Goal: Task Accomplishment & Management: Manage account settings

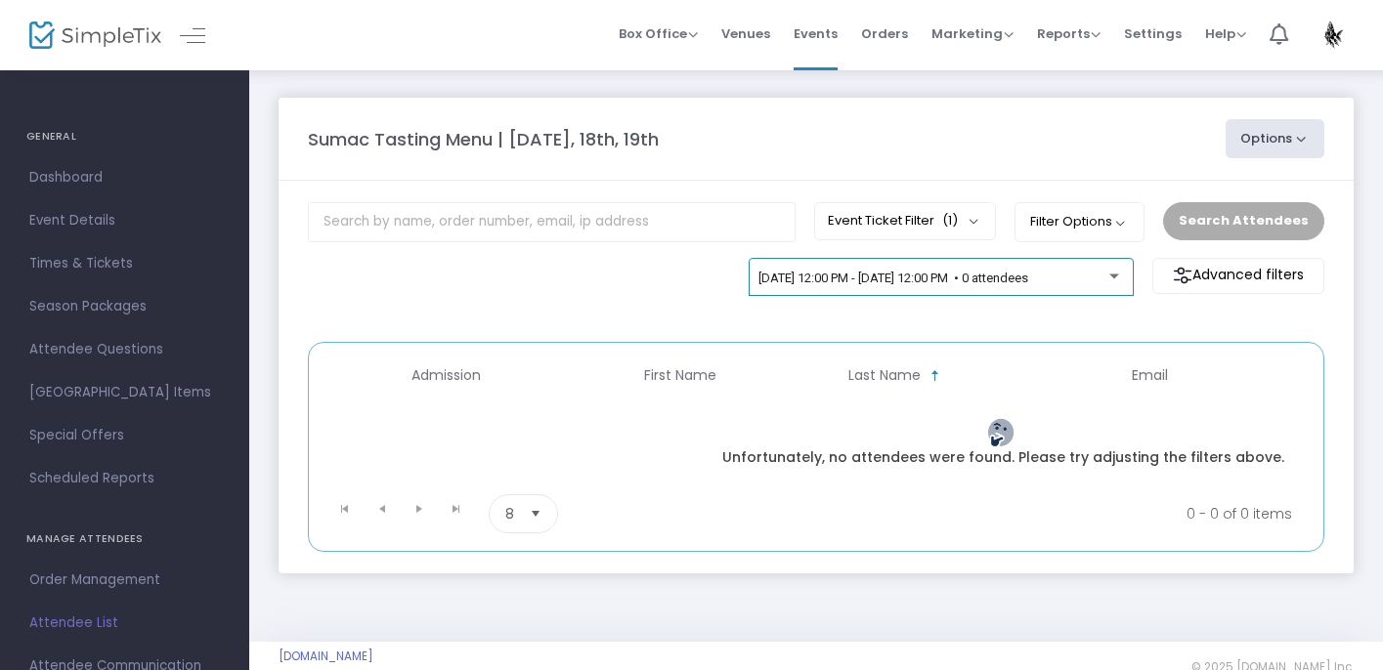
click at [876, 276] on span "10/17/2025 @ 12:00 PM - 10/18/2025 @ 12:00 PM • 0 attendees" at bounding box center [893, 278] width 270 height 15
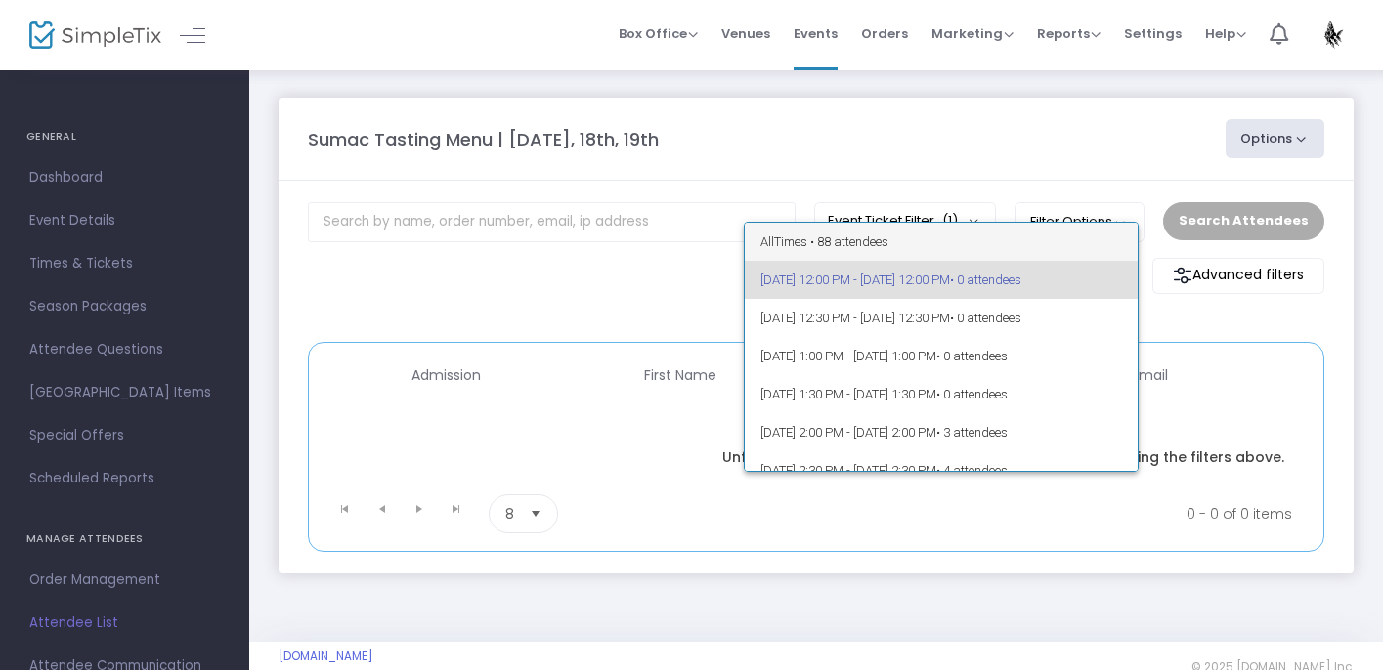
click at [869, 242] on span "All Times • 88 attendees" at bounding box center [941, 242] width 362 height 38
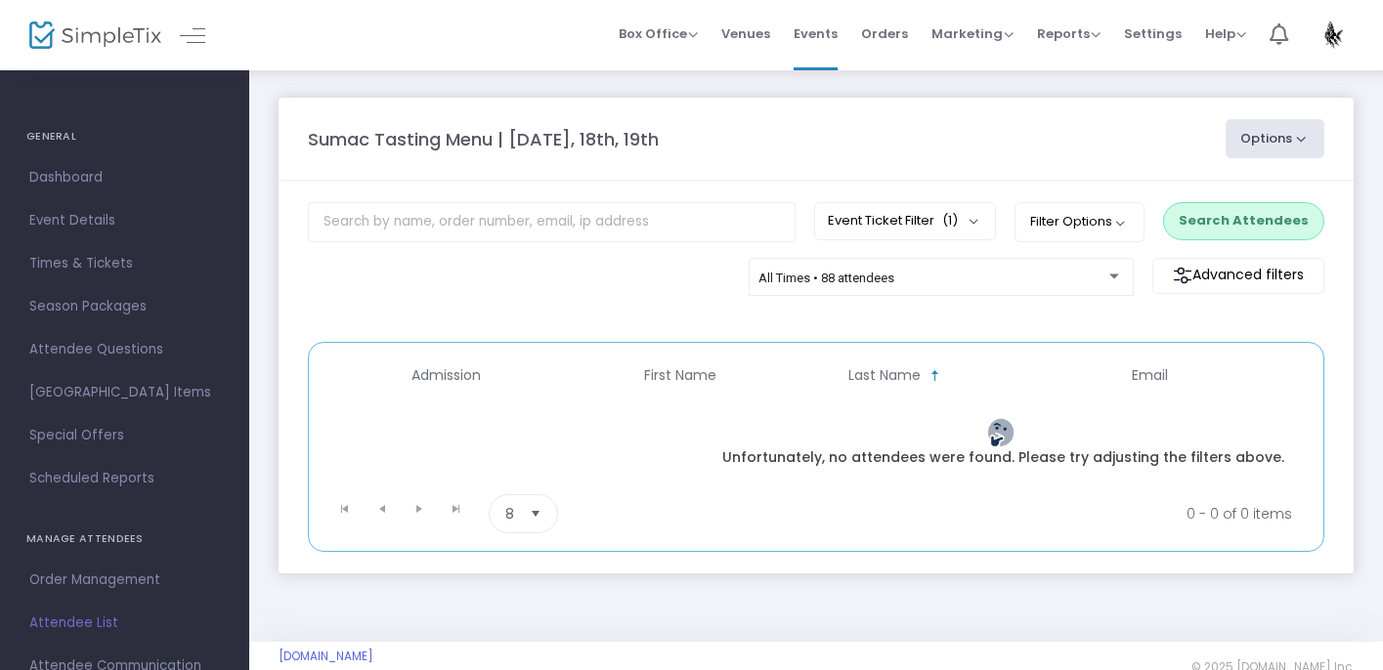
click at [1251, 144] on button "Options" at bounding box center [1275, 138] width 100 height 39
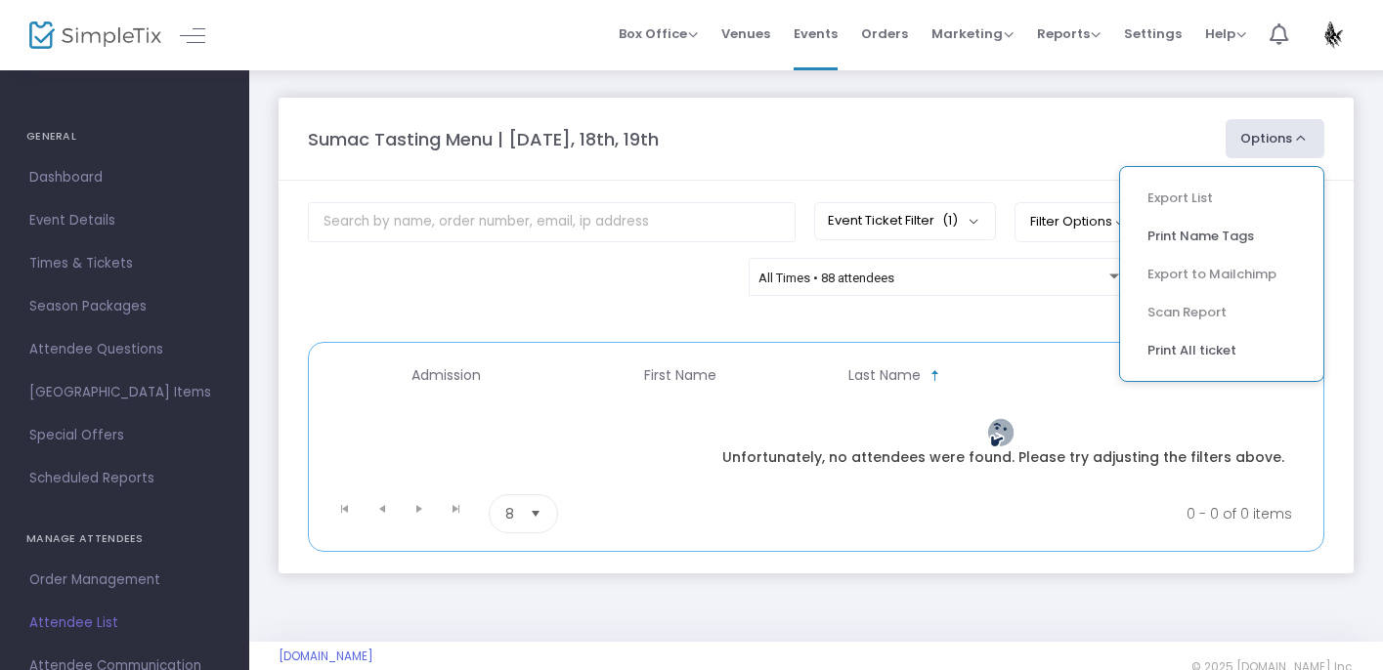
click at [1011, 158] on div "Sumac Tasting Menu | October 17th, 18th, 19th Options Export List Print Name Ta…" at bounding box center [816, 138] width 1036 height 39
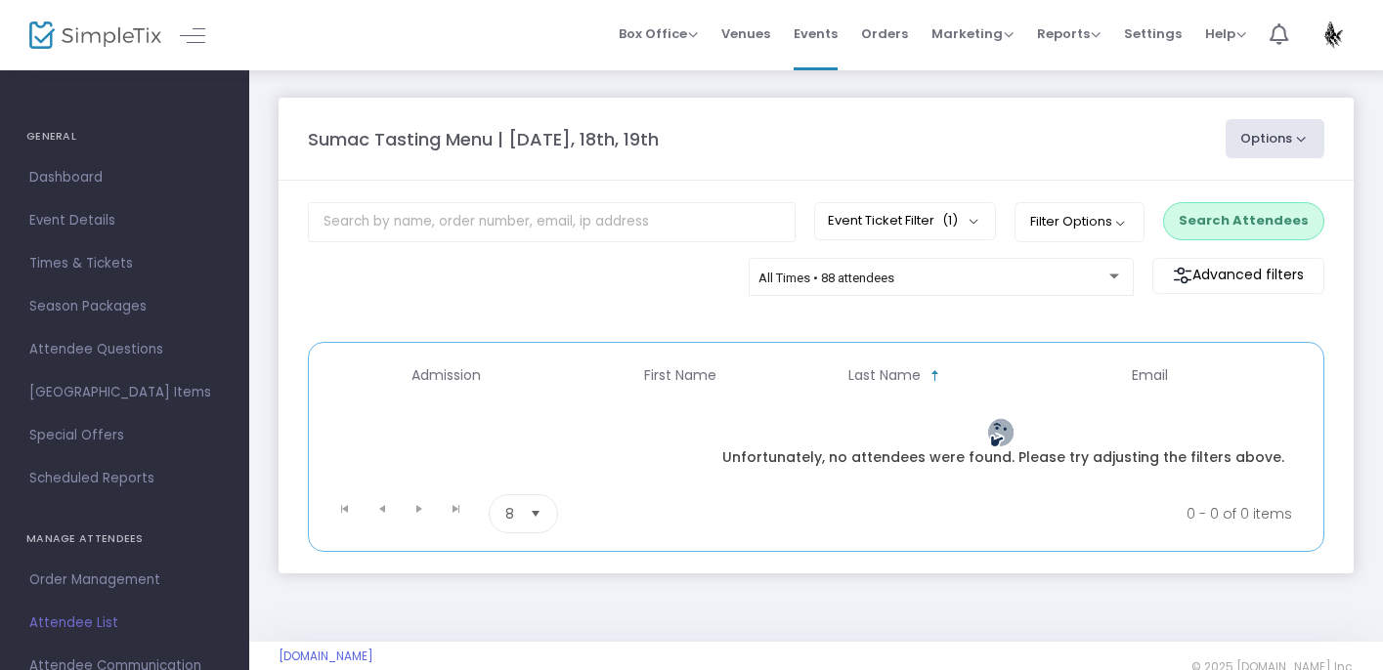
click at [1268, 142] on button "Options" at bounding box center [1275, 138] width 100 height 39
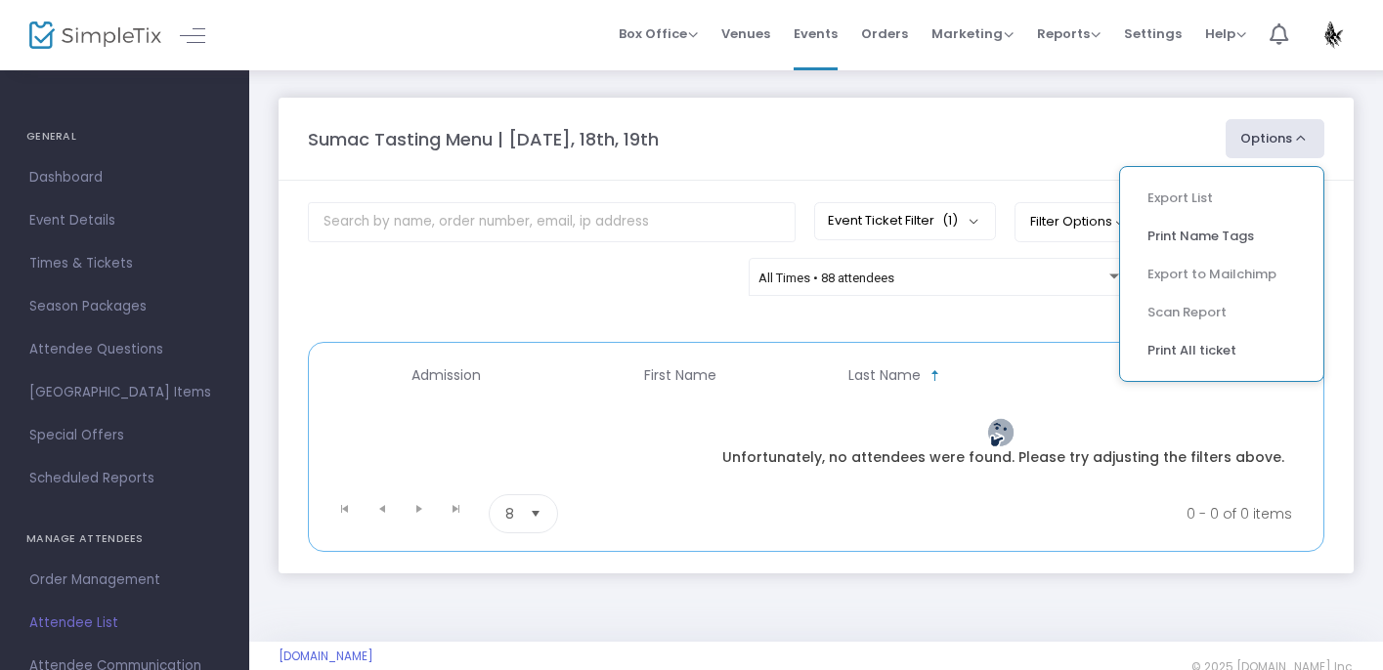
click at [1085, 137] on div "Sumac Tasting Menu | [DATE], 18th, 19th" at bounding box center [756, 139] width 917 height 26
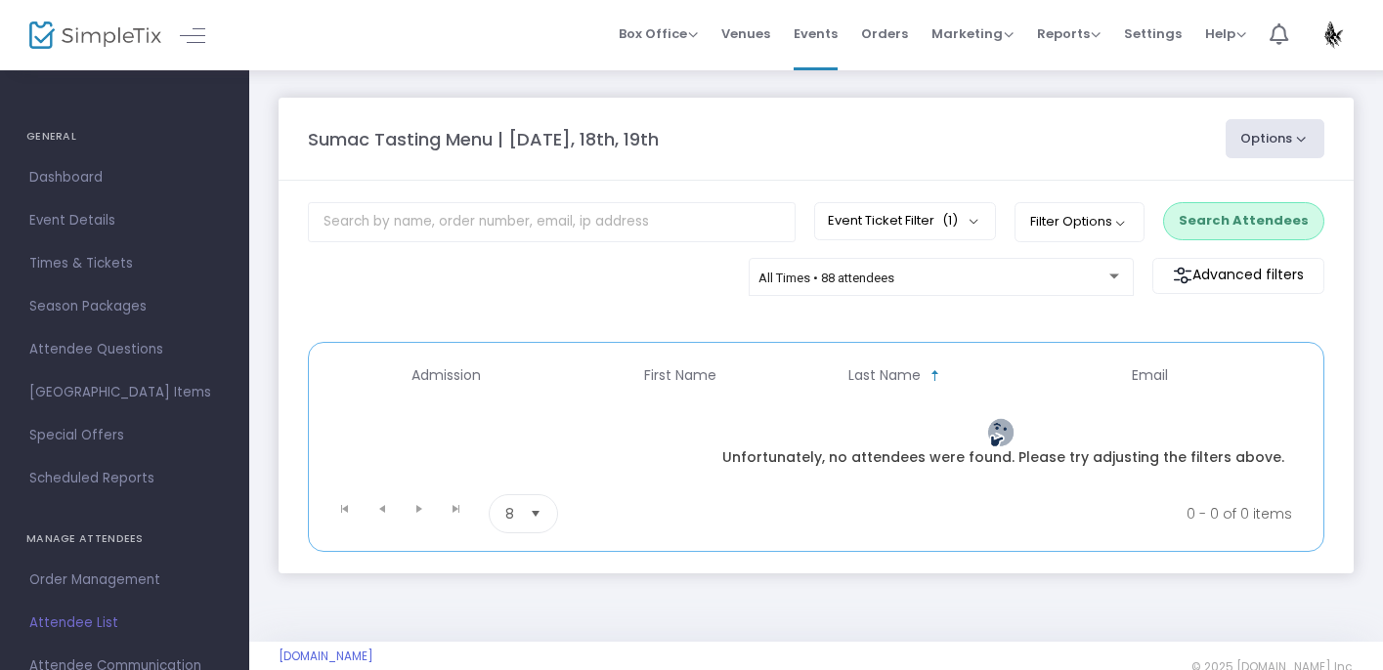
click at [1272, 128] on button "Options" at bounding box center [1275, 138] width 100 height 39
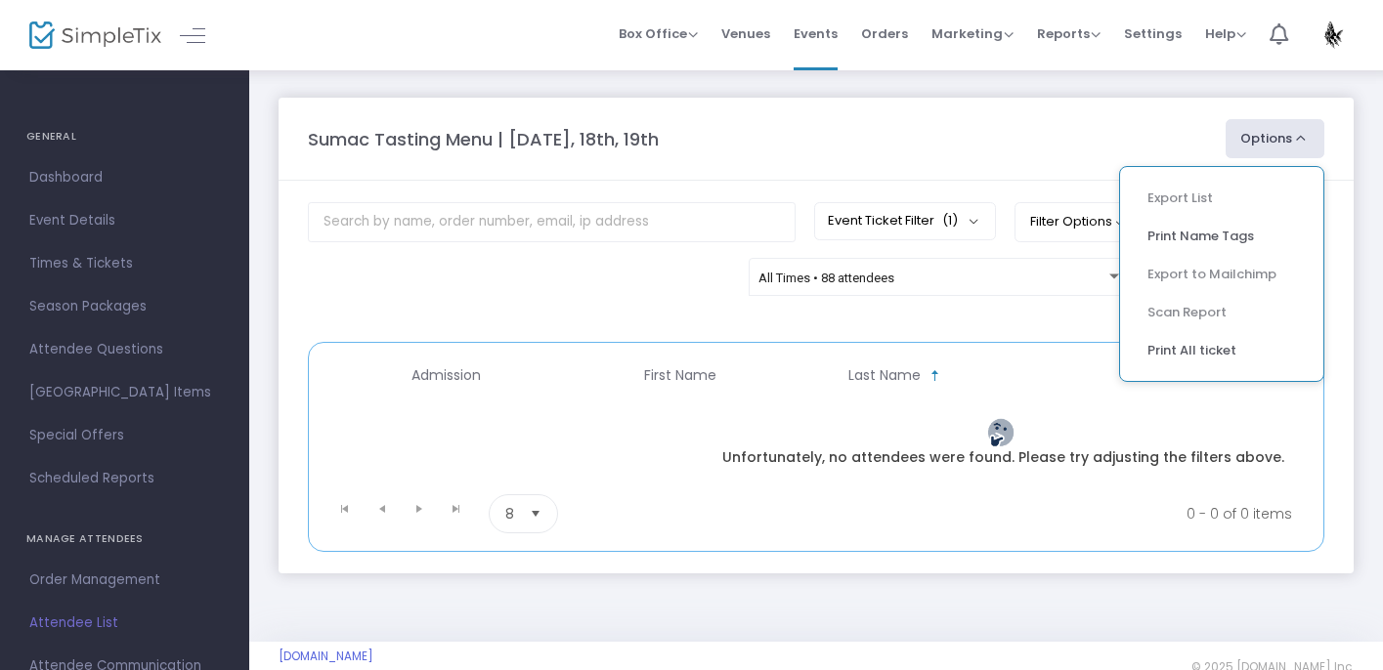
click at [987, 122] on div "Sumac Tasting Menu | October 17th, 18th, 19th Options Export List Print Name Ta…" at bounding box center [816, 138] width 1036 height 39
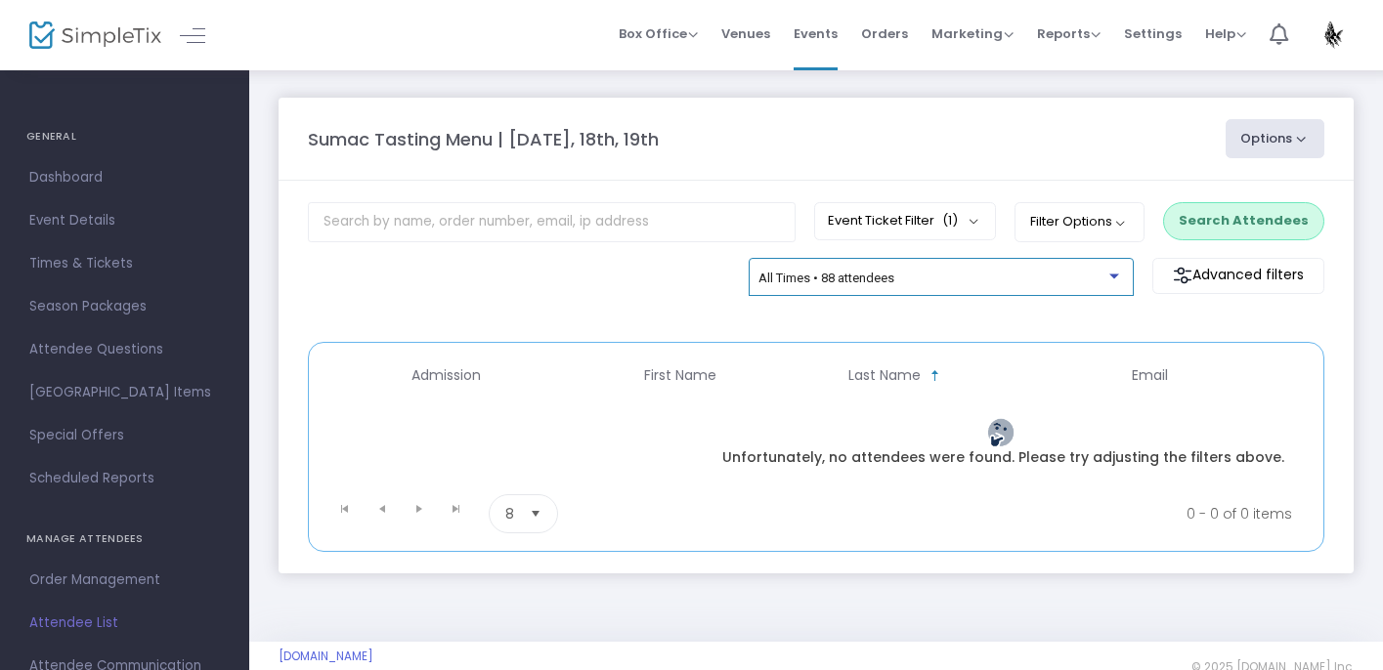
click at [881, 279] on span "All Times • 88 attendees" at bounding box center [826, 278] width 136 height 15
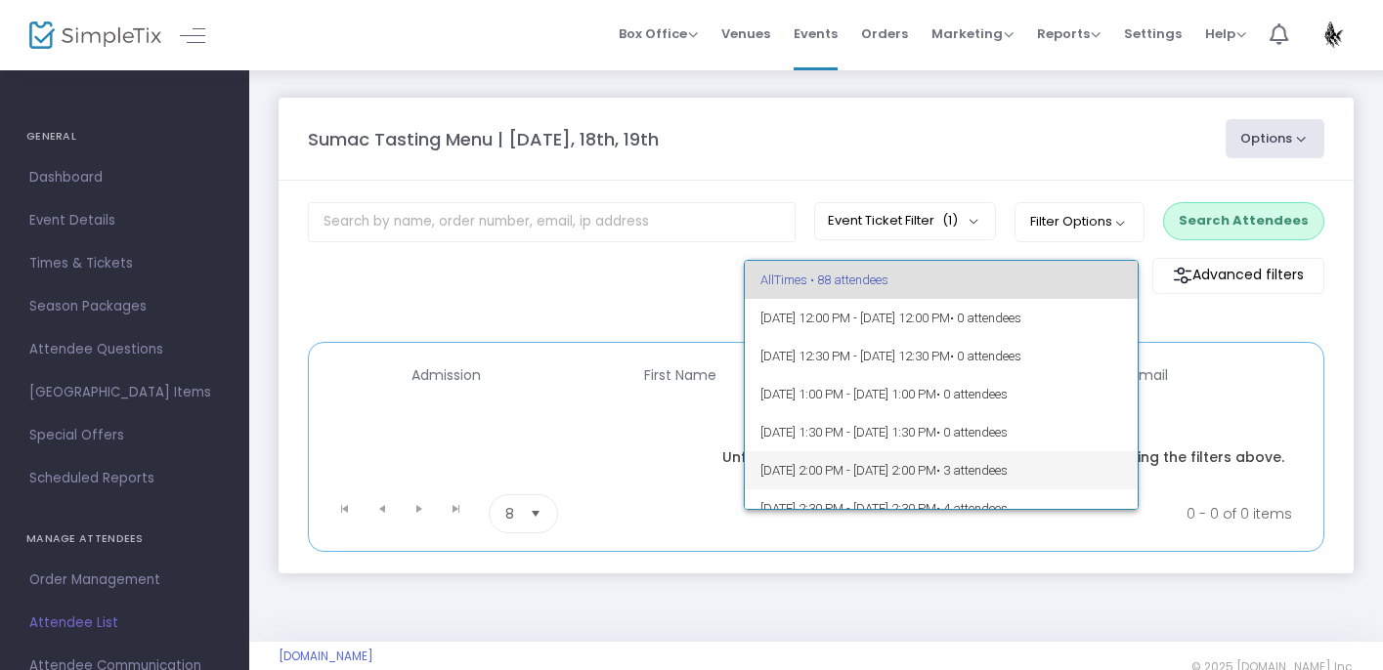
click at [876, 452] on span "10/17/2025 @ 2:00 PM - 10/18/2025 @ 2:00 PM • 3 attendees" at bounding box center [941, 470] width 362 height 38
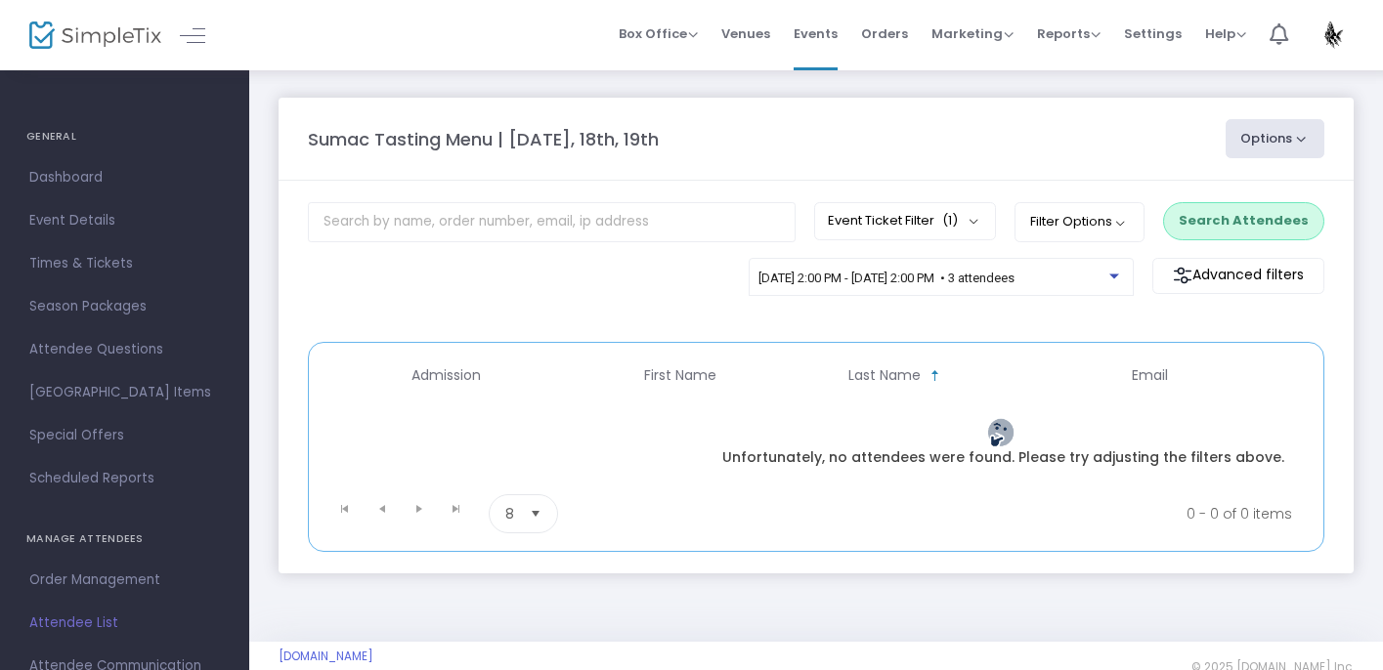
click at [1254, 142] on button "Options" at bounding box center [1275, 138] width 100 height 39
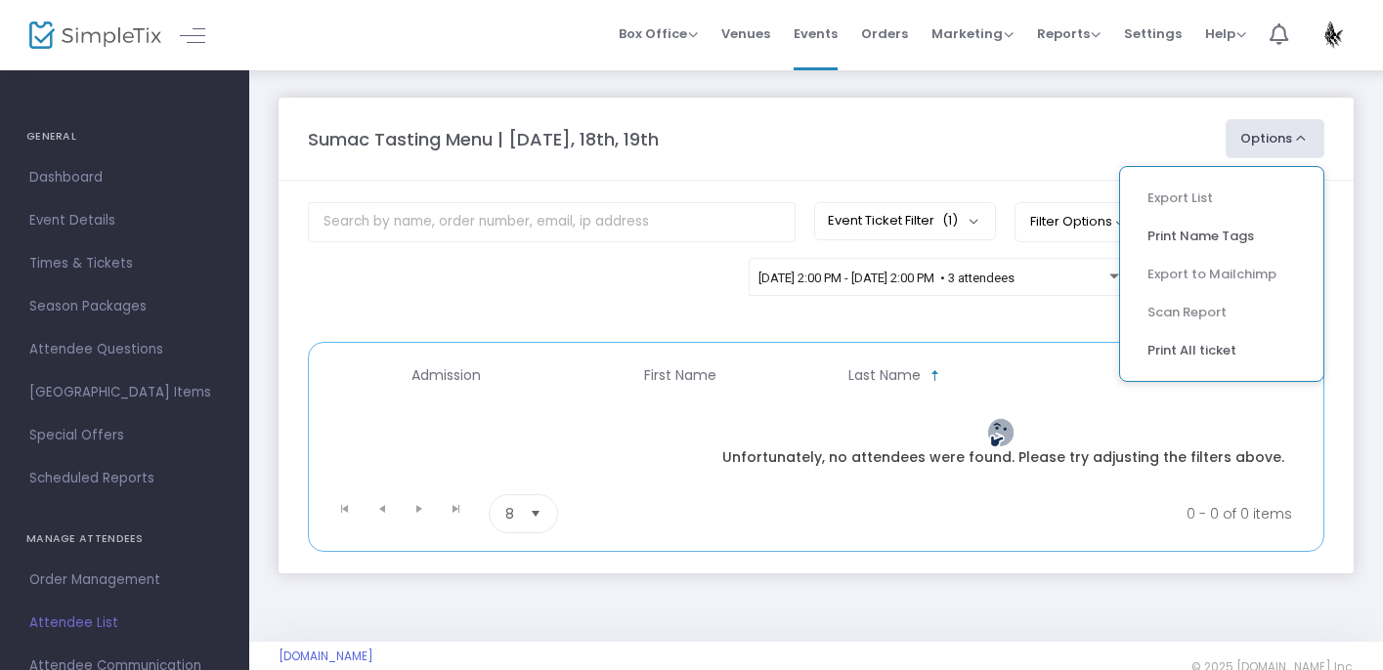
click at [627, 284] on div "10/17/2025 @ 2:00 PM - 10/18/2025 @ 2:00 PM • 3 attendees Advanced filters Prom…" at bounding box center [816, 290] width 1036 height 65
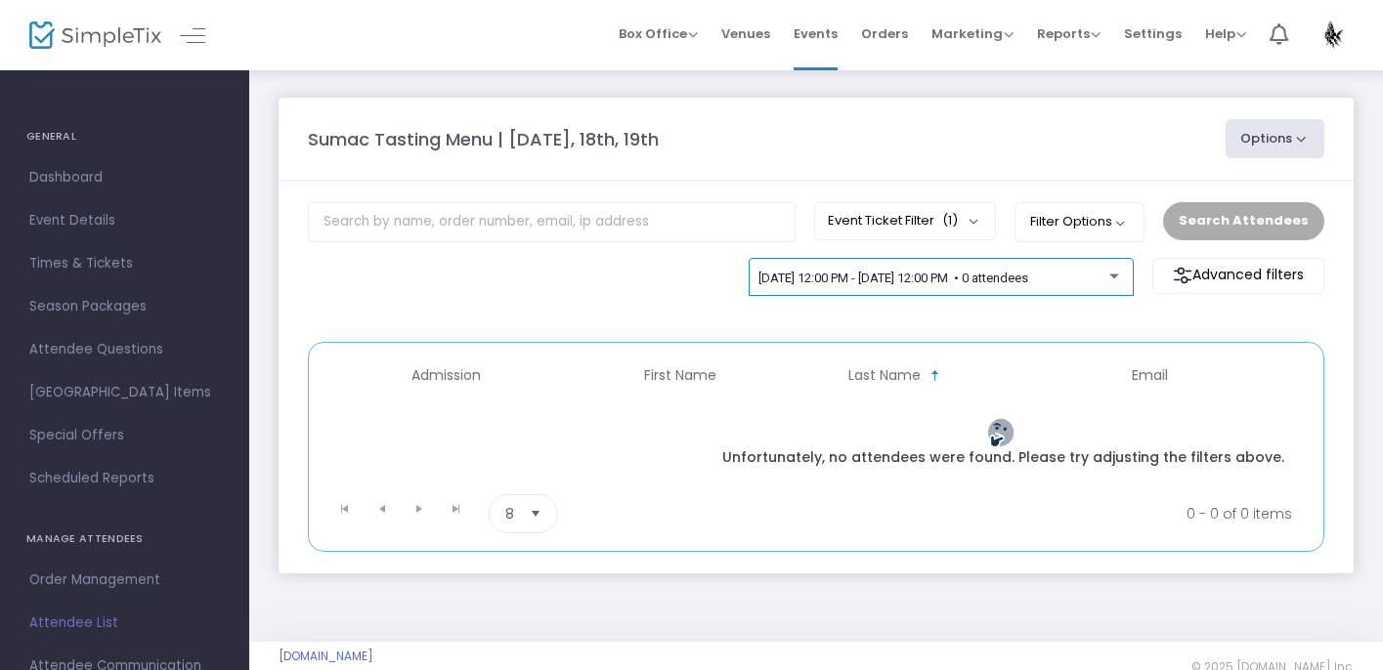
click at [949, 288] on div "10/17/2025 @ 12:00 PM - 10/18/2025 @ 12:00 PM • 0 attendees" at bounding box center [940, 281] width 364 height 27
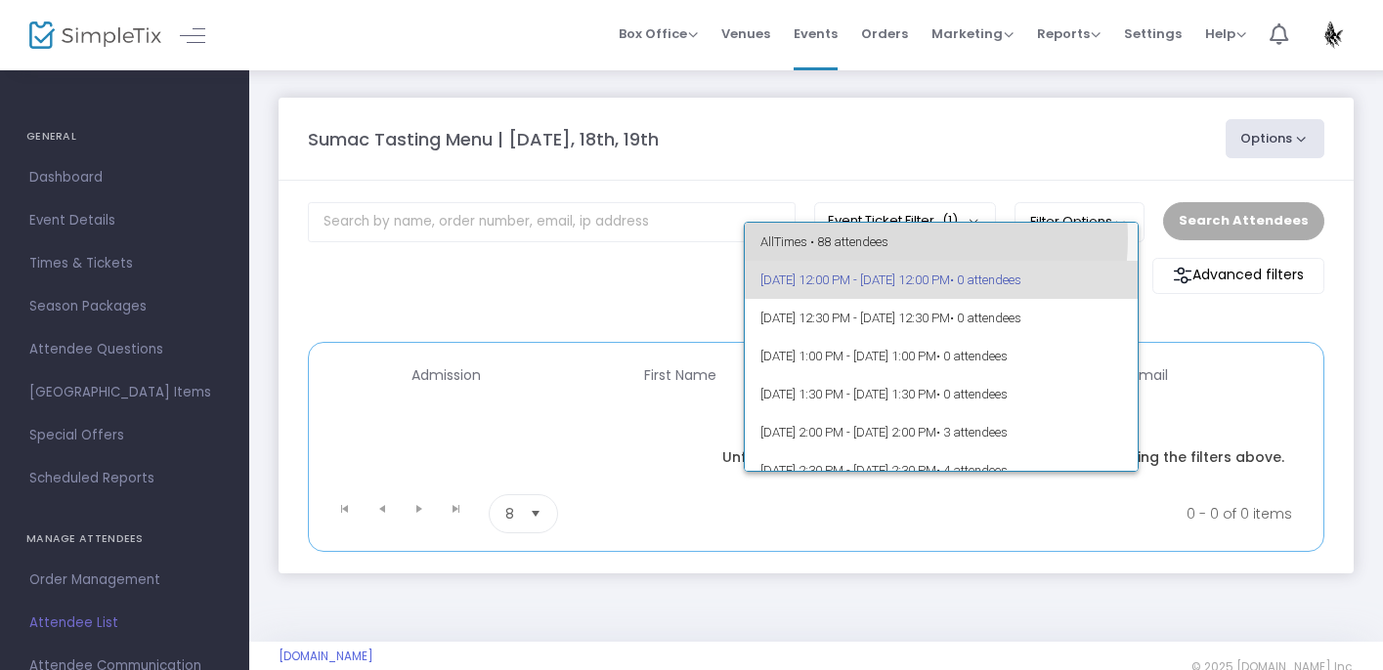
click at [905, 238] on span "All Times • 88 attendees" at bounding box center [941, 242] width 362 height 38
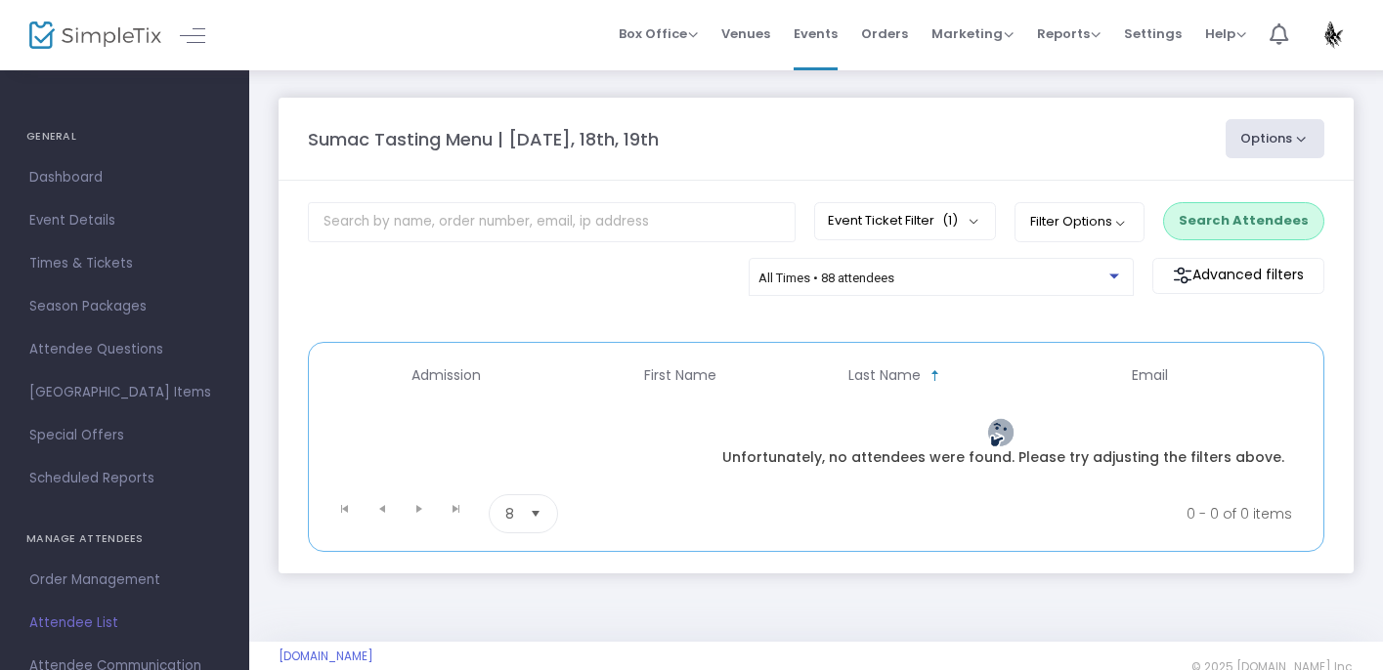
click at [1268, 141] on button "Options" at bounding box center [1275, 138] width 100 height 39
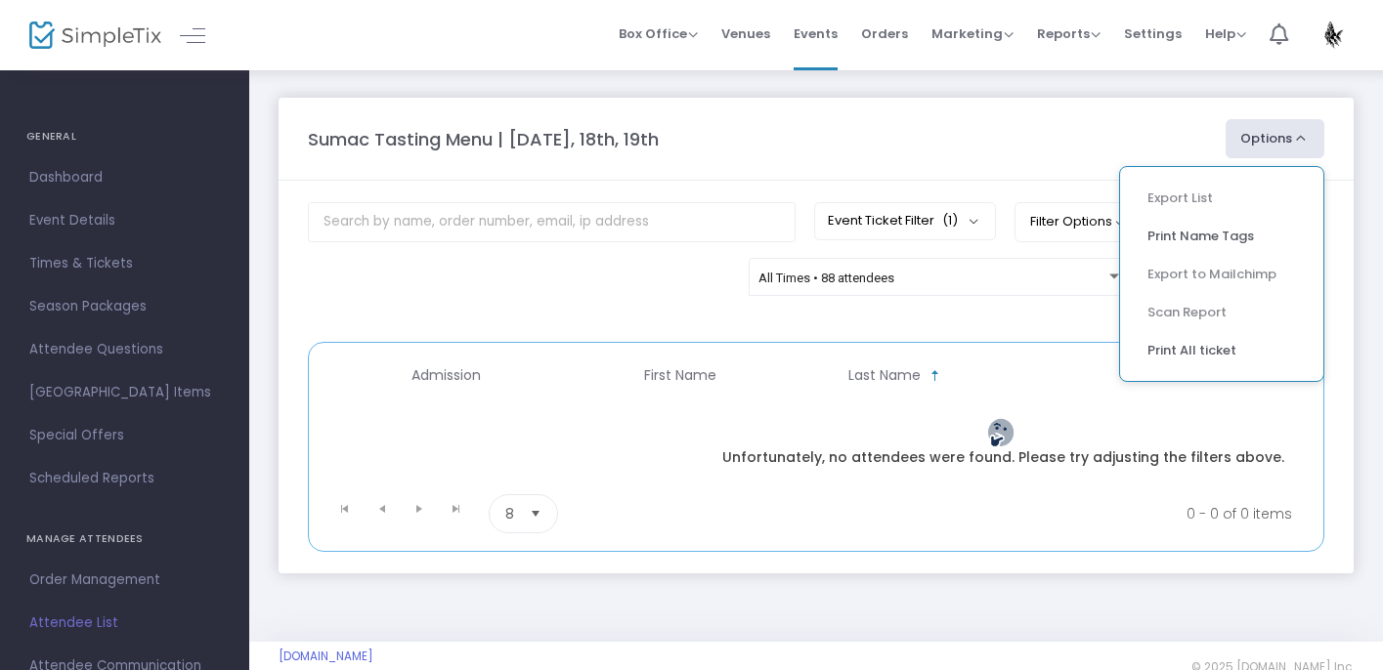
click at [1184, 194] on ul "Export List Print Name Tags Export to Mailchimp Scan Report Print All ticket" at bounding box center [1221, 274] width 205 height 216
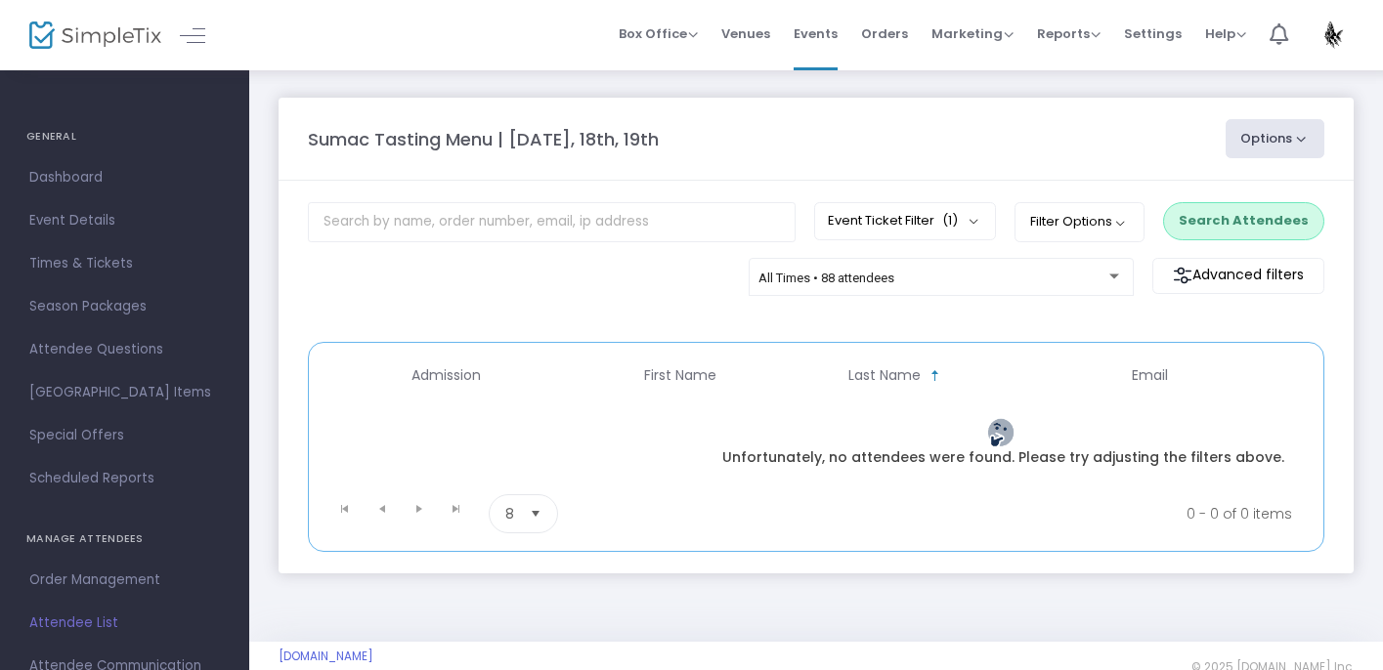
click at [939, 112] on m-panel-header "Sumac Tasting Menu | October 17th, 18th, 19th Options Export List Print Name Ta…" at bounding box center [815, 139] width 1075 height 83
